Goal: Task Accomplishment & Management: Manage account settings

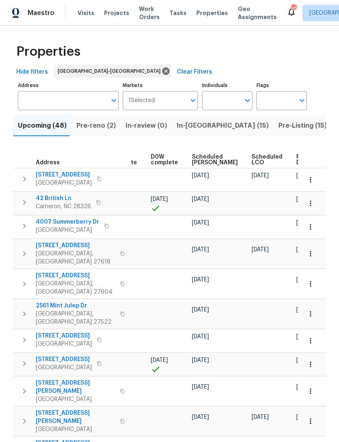
click at [85, 14] on span "Visits" at bounding box center [86, 13] width 17 height 8
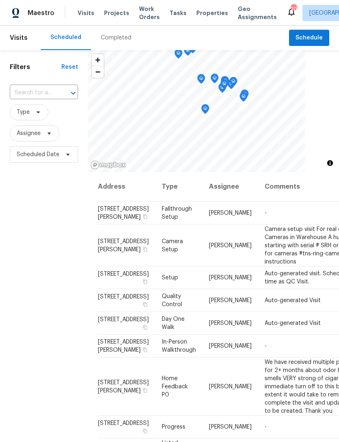
click at [35, 92] on input "text" at bounding box center [33, 93] width 46 height 13
type input "104 [PERSON_NAME]"
click at [29, 118] on li "[STREET_ADDRESS]" at bounding box center [43, 111] width 68 height 13
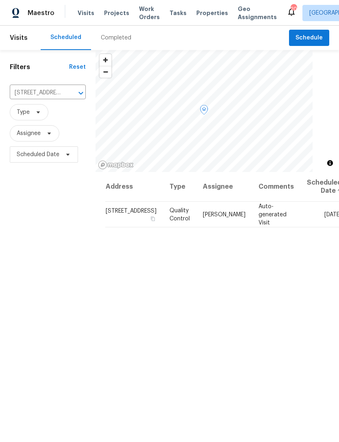
click at [0, 0] on icon at bounding box center [0, 0] width 0 height 0
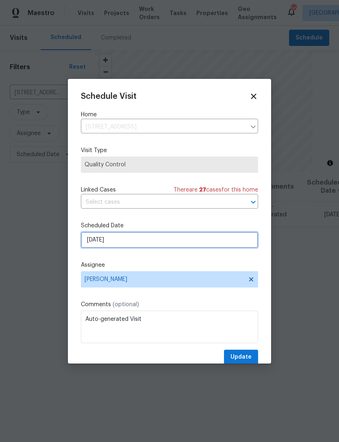
click at [169, 239] on input "[DATE]" at bounding box center [169, 240] width 177 height 16
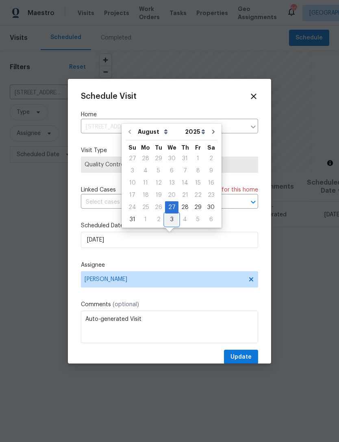
click at [172, 219] on div "3" at bounding box center [171, 219] width 13 height 11
type input "[DATE]"
select select "8"
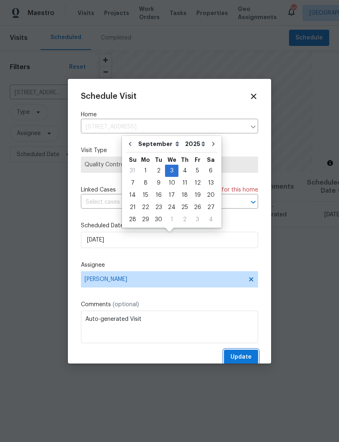
click at [249, 358] on span "Update" at bounding box center [241, 357] width 21 height 10
